Goal: Check status: Check status

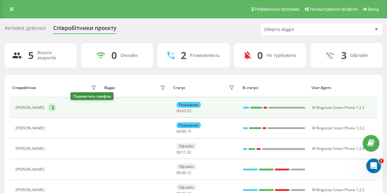
click at [54, 107] on icon at bounding box center [52, 107] width 5 height 5
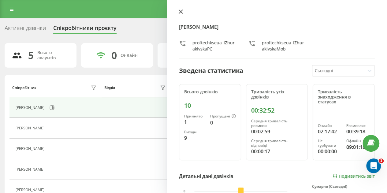
click at [181, 11] on icon at bounding box center [181, 12] width 4 height 4
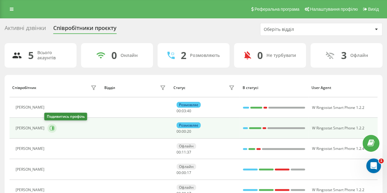
click at [50, 127] on icon at bounding box center [52, 128] width 5 height 5
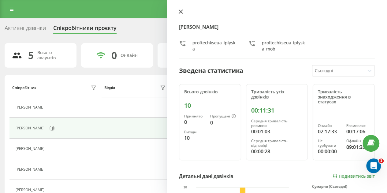
click at [180, 10] on icon at bounding box center [181, 11] width 4 height 4
